Goal: Task Accomplishment & Management: Manage account settings

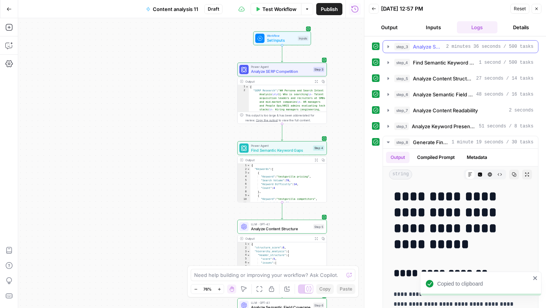
scroll to position [109, 0]
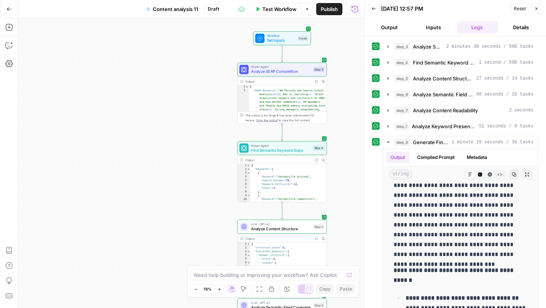
click at [398, 23] on button "Output" at bounding box center [389, 27] width 41 height 12
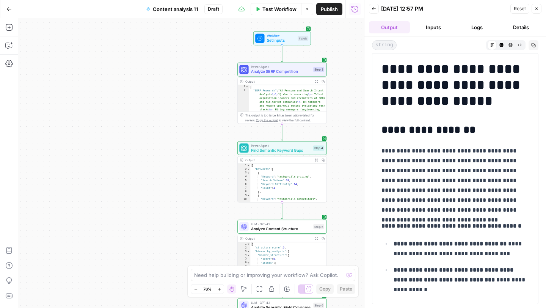
click at [534, 42] on button "Copy" at bounding box center [533, 45] width 10 height 10
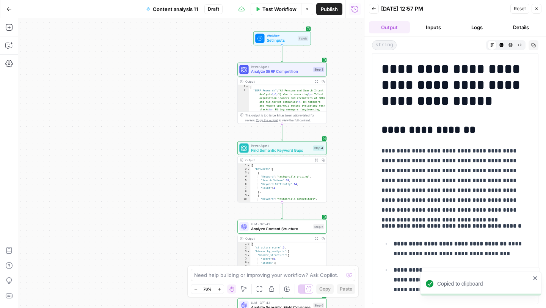
click at [537, 46] on button "Copy" at bounding box center [533, 45] width 10 height 10
click at [8, 10] on icon "button" at bounding box center [8, 8] width 5 height 5
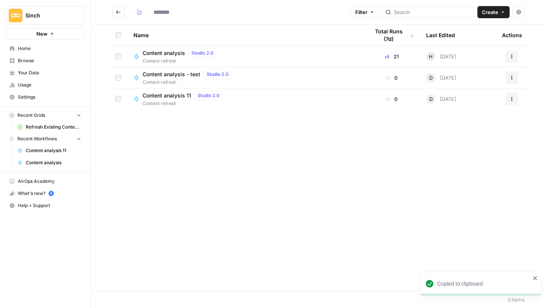
type input "**********"
click at [518, 99] on div "Actions" at bounding box center [512, 99] width 20 height 12
click at [511, 99] on icon "button" at bounding box center [511, 99] width 5 height 5
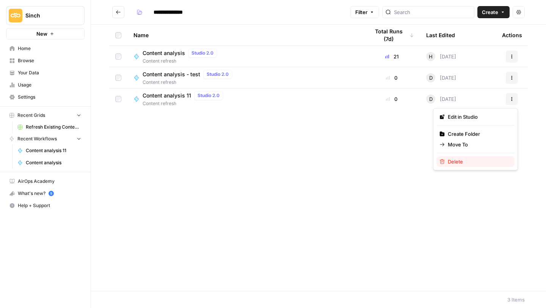
click at [471, 164] on span "Delete" at bounding box center [478, 162] width 61 height 8
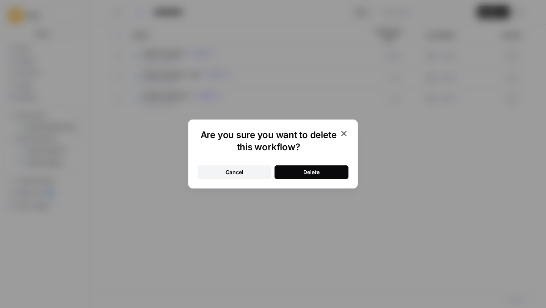
click at [341, 175] on button "Delete" at bounding box center [311, 172] width 74 height 14
